Goal: Task Accomplishment & Management: Use online tool/utility

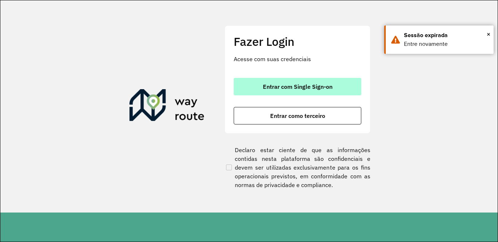
click at [284, 82] on button "Entrar com Single Sign-on" at bounding box center [296, 86] width 127 height 17
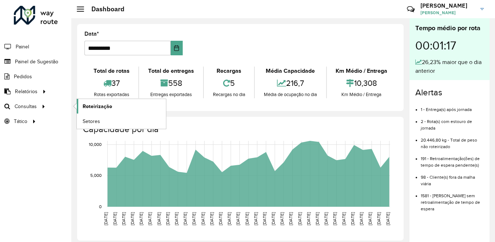
click at [91, 105] on span "Roteirização" at bounding box center [98, 107] width 30 height 8
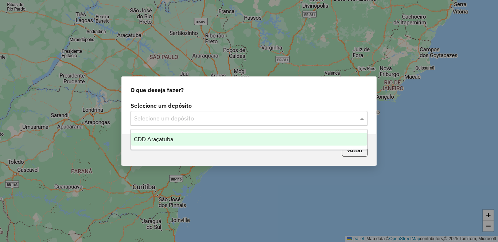
click at [177, 119] on input "text" at bounding box center [241, 118] width 215 height 9
click at [174, 138] on div "CDD Araçatuba" at bounding box center [249, 139] width 236 height 12
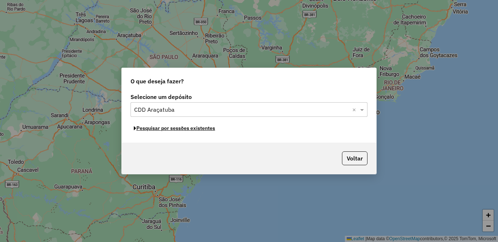
click at [189, 129] on button "Pesquisar por sessões existentes" at bounding box center [174, 128] width 88 height 11
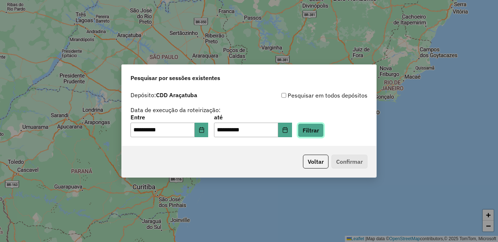
click at [323, 131] on button "Filtrar" at bounding box center [311, 130] width 26 height 14
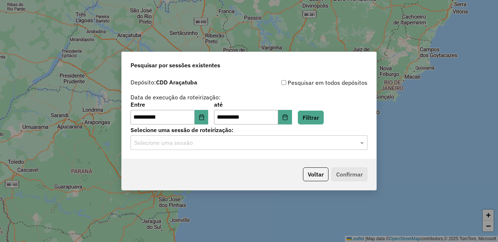
click at [181, 141] on input "text" at bounding box center [241, 143] width 215 height 9
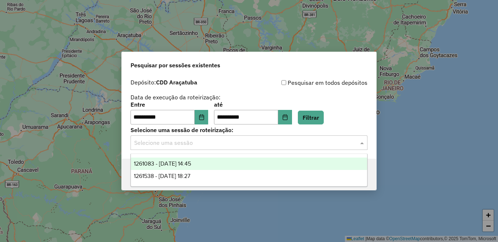
click at [175, 164] on span "1261083 - 08/09/2025 14:45" at bounding box center [162, 164] width 57 height 6
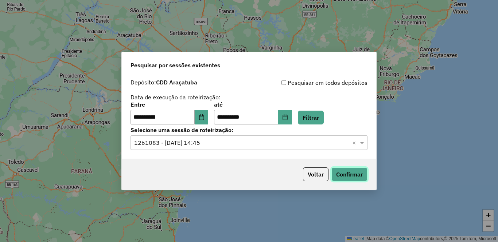
click at [345, 178] on button "Confirmar" at bounding box center [349, 175] width 36 height 14
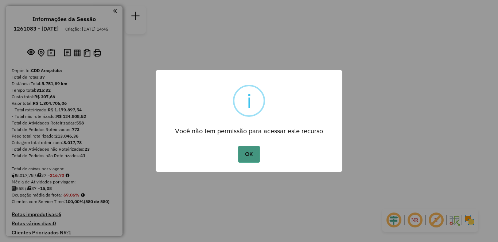
click at [249, 158] on button "OK" at bounding box center [248, 154] width 21 height 17
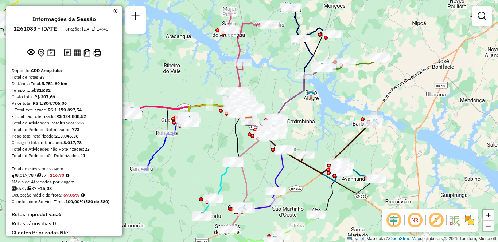
scroll to position [1400, 0]
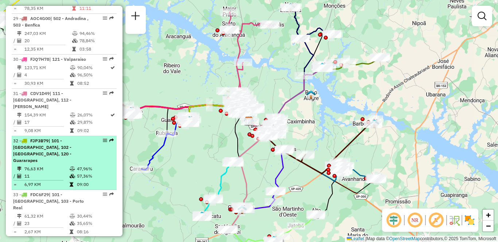
select select "**********"
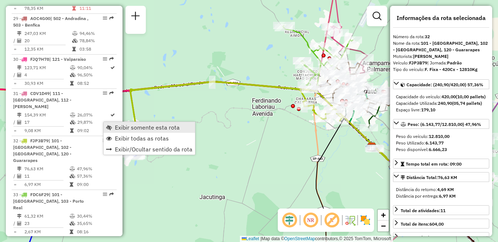
click at [115, 127] on span "Exibir somente esta rota" at bounding box center [147, 128] width 65 height 6
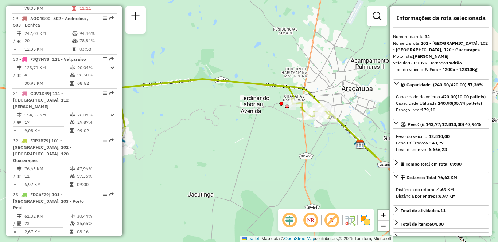
drag, startPoint x: 251, startPoint y: 147, endPoint x: 226, endPoint y: 142, distance: 25.6
click at [226, 142] on div "Janela de atendimento Grade de atendimento Capacidade Transportadoras Veículos …" at bounding box center [249, 121] width 498 height 242
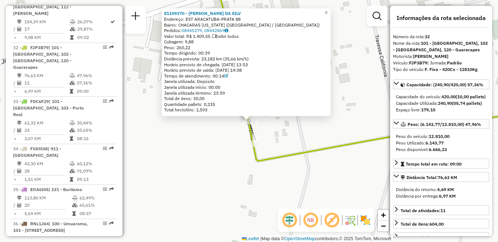
scroll to position [1511, 0]
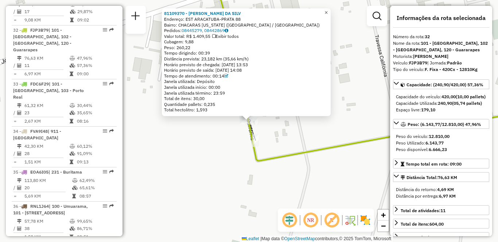
click at [327, 11] on span "×" at bounding box center [325, 12] width 3 height 6
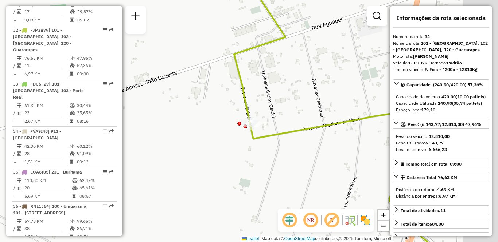
drag, startPoint x: 347, startPoint y: 79, endPoint x: 307, endPoint y: 96, distance: 43.9
click at [308, 96] on div "Janela de atendimento Grade de atendimento Capacidade Transportadoras Veículos …" at bounding box center [249, 121] width 498 height 242
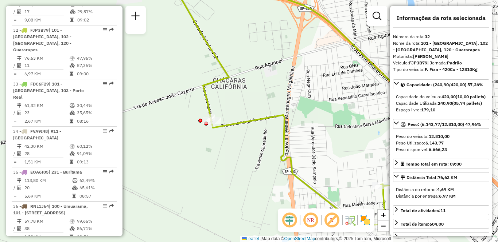
drag, startPoint x: 321, startPoint y: 92, endPoint x: 255, endPoint y: 103, distance: 66.8
click at [255, 103] on div "Janela de atendimento Grade de atendimento Capacidade Transportadoras Veículos …" at bounding box center [249, 121] width 498 height 242
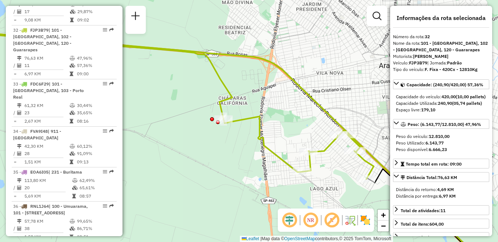
drag, startPoint x: 283, startPoint y: 85, endPoint x: 260, endPoint y: 101, distance: 28.5
click at [260, 101] on div "Janela de atendimento Grade de atendimento Capacidade Transportadoras Veículos …" at bounding box center [249, 121] width 498 height 242
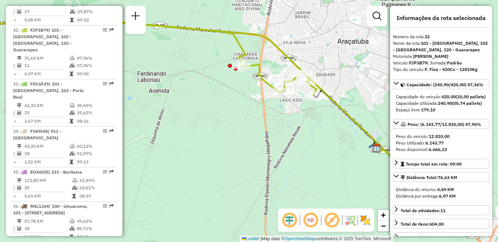
drag, startPoint x: 212, startPoint y: 200, endPoint x: 229, endPoint y: 125, distance: 76.7
click at [229, 125] on div "Janela de atendimento Grade de atendimento Capacidade Transportadoras Veículos …" at bounding box center [249, 121] width 498 height 242
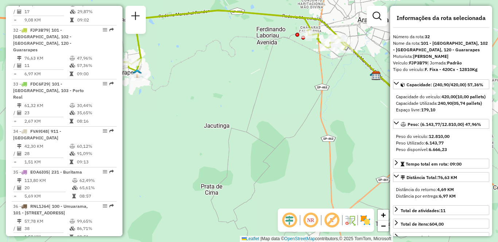
drag, startPoint x: 210, startPoint y: 134, endPoint x: 283, endPoint y: 73, distance: 95.4
click at [283, 73] on div "Janela de atendimento Grade de atendimento Capacidade Transportadoras Veículos …" at bounding box center [249, 121] width 498 height 242
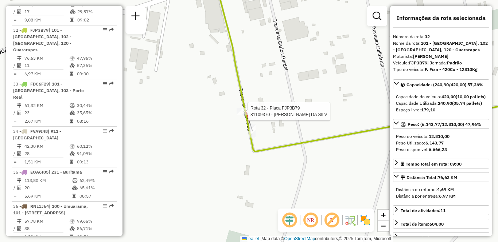
click at [244, 115] on div at bounding box center [245, 111] width 18 height 7
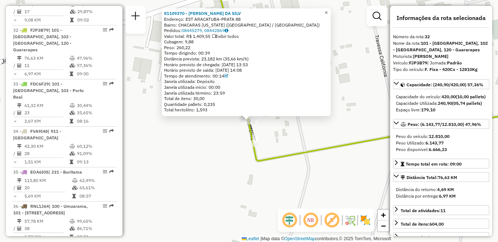
click at [327, 10] on span "×" at bounding box center [325, 12] width 3 height 6
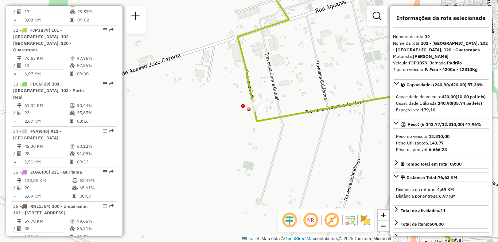
drag, startPoint x: 330, startPoint y: 47, endPoint x: 319, endPoint y: 70, distance: 25.1
click at [319, 70] on div "Janela de atendimento Grade de atendimento Capacidade Transportadoras Veículos …" at bounding box center [249, 121] width 498 height 242
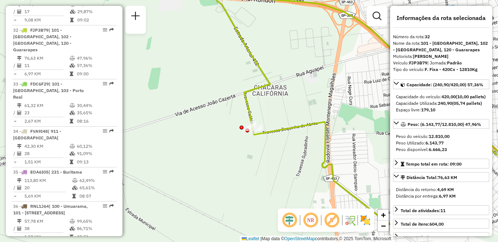
drag, startPoint x: 204, startPoint y: 124, endPoint x: 205, endPoint y: 131, distance: 7.2
click at [205, 131] on div "Janela de atendimento Grade de atendimento Capacidade Transportadoras Veículos …" at bounding box center [249, 121] width 498 height 242
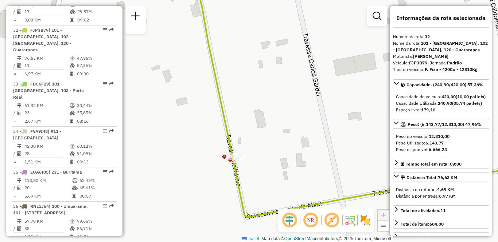
drag, startPoint x: 260, startPoint y: 193, endPoint x: 260, endPoint y: 175, distance: 17.8
click at [260, 175] on div "Janela de atendimento Grade de atendimento Capacidade Transportadoras Veículos …" at bounding box center [249, 121] width 498 height 242
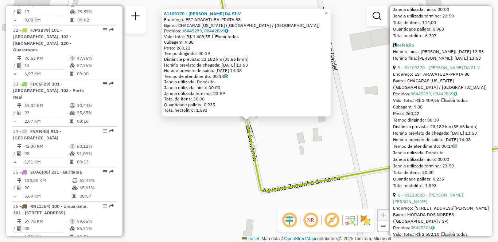
scroll to position [838, 0]
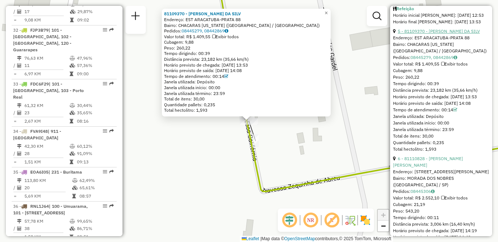
click at [410, 34] on link "5 - 81109370 - DEISE FATIMA DA SILV" at bounding box center [438, 30] width 82 height 5
click at [163, 159] on div "81109370 - DEISE FATIMA DA SILV Endereço: EST ARACATUBA-PRATA 88 Bairro: CHACAR…" at bounding box center [249, 121] width 498 height 242
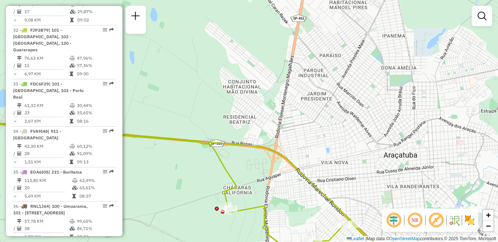
scroll to position [1325, 0]
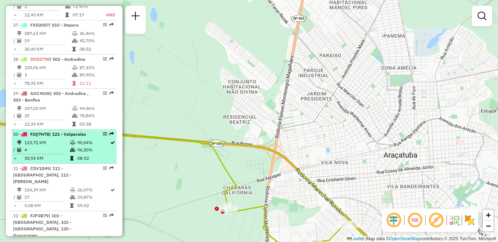
select select "**********"
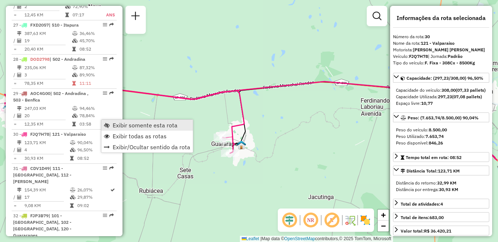
click at [115, 125] on span "Exibir somente esta rota" at bounding box center [145, 125] width 65 height 6
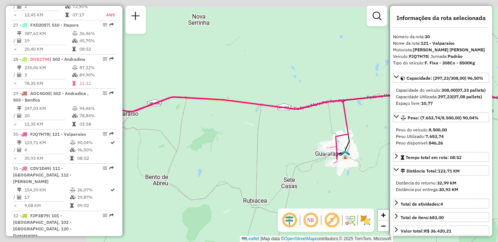
drag, startPoint x: 195, startPoint y: 146, endPoint x: 300, endPoint y: 150, distance: 105.3
click at [314, 153] on div "Janela de atendimento Grade de atendimento Capacidade Transportadoras Veículos …" at bounding box center [249, 121] width 498 height 242
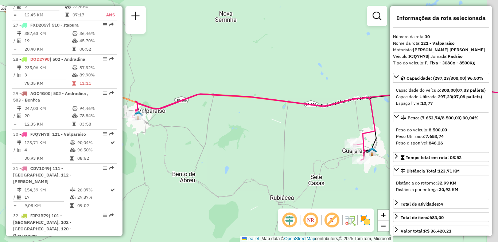
drag, startPoint x: 380, startPoint y: 163, endPoint x: 233, endPoint y: 148, distance: 148.3
click at [233, 148] on div "Janela de atendimento Grade de atendimento Capacidade Transportadoras Veículos …" at bounding box center [249, 121] width 498 height 242
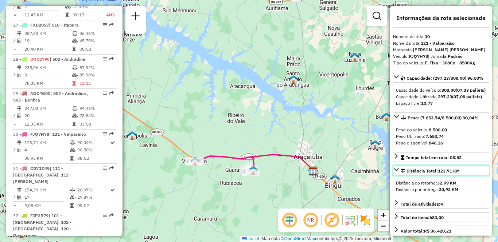
drag, startPoint x: 439, startPoint y: 185, endPoint x: 462, endPoint y: 186, distance: 23.4
click at [462, 176] on link "Distância Total: 123,71 KM" at bounding box center [441, 171] width 96 height 10
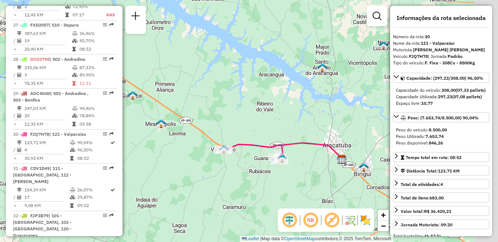
drag, startPoint x: 346, startPoint y: 173, endPoint x: 284, endPoint y: 151, distance: 65.3
click at [283, 151] on icon at bounding box center [252, 153] width 60 height 16
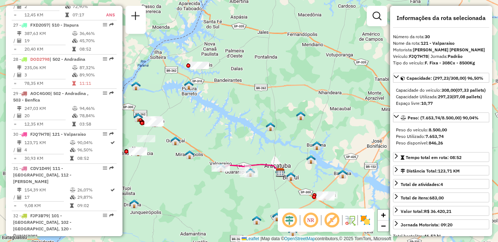
click at [276, 62] on div "Janela de atendimento Grade de atendimento Capacidade Transportadoras Veículos …" at bounding box center [249, 121] width 498 height 242
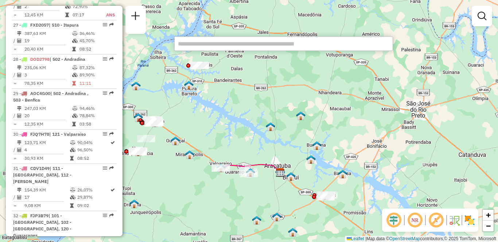
scroll to position [664, 0]
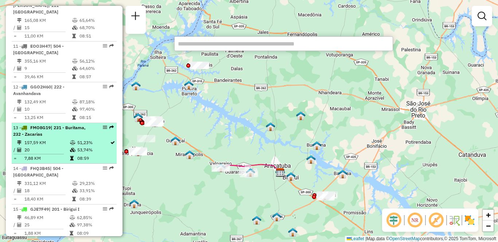
select select "**********"
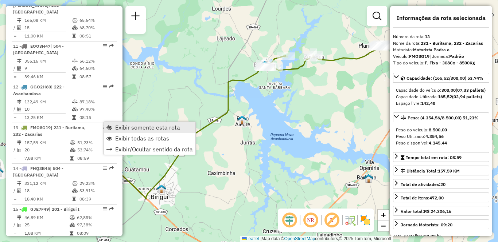
click at [122, 129] on span "Exibir somente esta rota" at bounding box center [147, 128] width 65 height 6
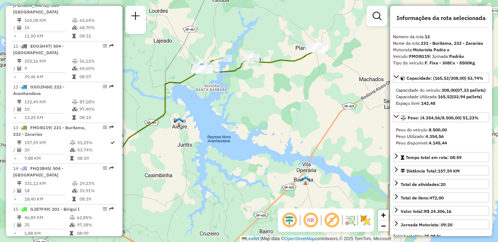
drag, startPoint x: 309, startPoint y: 125, endPoint x: 243, endPoint y: 127, distance: 66.3
click at [243, 127] on div "Janela de atendimento Grade de atendimento Capacidade Transportadoras Veículos …" at bounding box center [249, 121] width 498 height 242
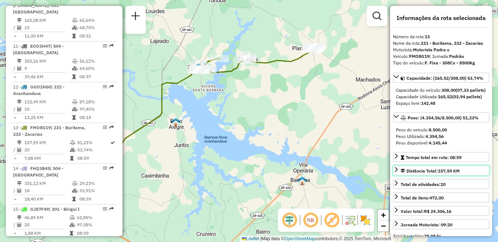
drag, startPoint x: 439, startPoint y: 178, endPoint x: 456, endPoint y: 178, distance: 16.8
click at [456, 174] on div "Distância Total: 157,59 KM" at bounding box center [429, 171] width 59 height 7
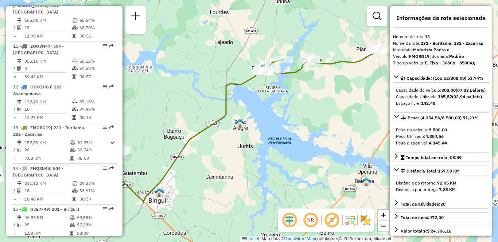
drag, startPoint x: 235, startPoint y: 155, endPoint x: 299, endPoint y: 156, distance: 64.1
click at [299, 156] on div "Janela de atendimento Grade de atendimento Capacidade Transportadoras Veículos …" at bounding box center [249, 121] width 498 height 242
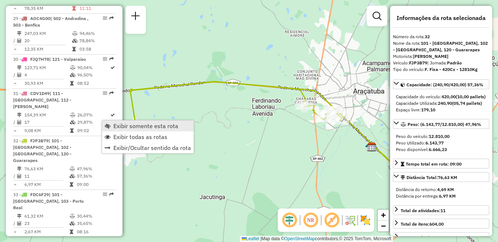
click at [123, 126] on span "Exibir somente esta rota" at bounding box center [145, 126] width 65 height 6
